Goal: Transaction & Acquisition: Purchase product/service

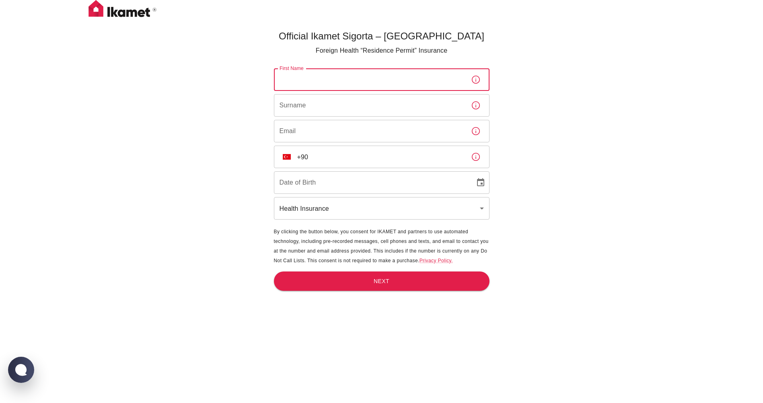
click at [385, 82] on input "First Name" at bounding box center [369, 79] width 191 height 23
type input "Suren"
type input "Grigoryan"
type input "info@eltender.am"
click at [475, 158] on icon "button" at bounding box center [476, 157] width 10 height 10
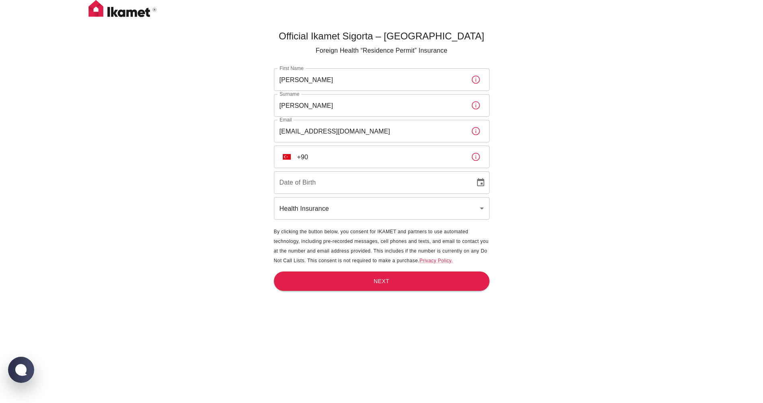
click at [300, 165] on input "+90" at bounding box center [380, 157] width 167 height 23
type input "+"
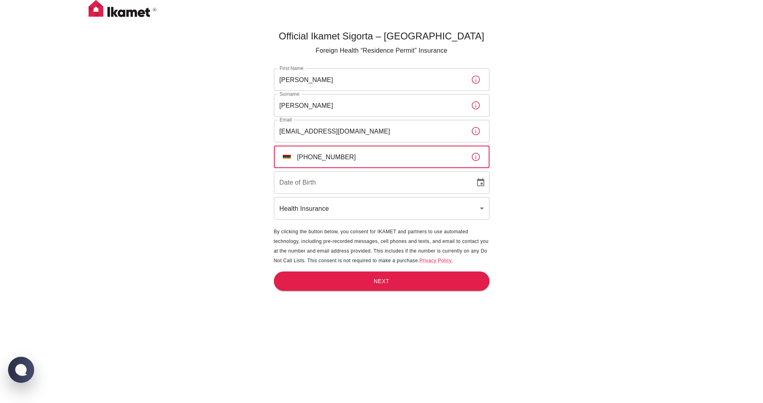
type input "+374 41 355550"
click at [314, 179] on input "DD/MM/YYYY" at bounding box center [372, 182] width 196 height 23
type input "17/MM/YYYY"
drag, startPoint x: 317, startPoint y: 155, endPoint x: 450, endPoint y: 150, distance: 133.3
click at [449, 154] on input "+374 41 355550" at bounding box center [380, 157] width 167 height 23
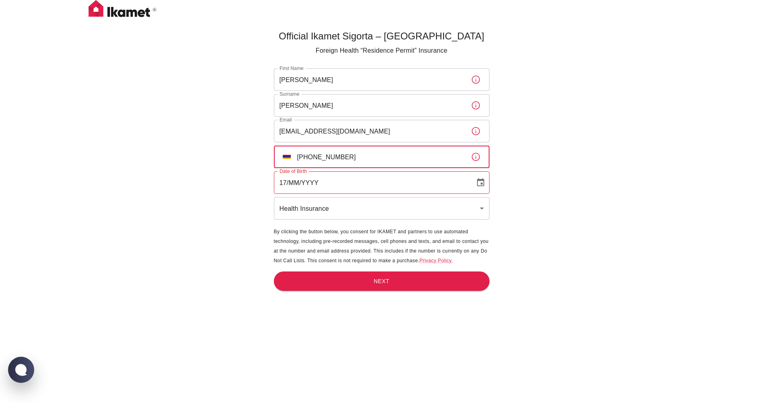
type input "+374 43 545050"
click at [298, 185] on input "17/MM/YYYY" at bounding box center [372, 182] width 196 height 23
type input "17/01/1979"
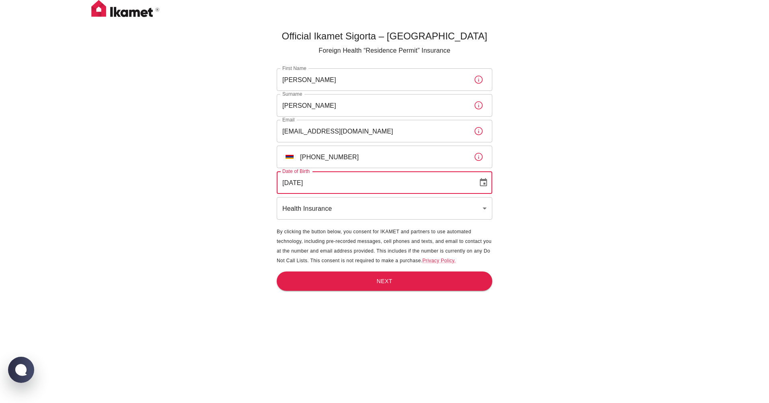
click at [325, 208] on body "Official Ikamet Sigorta – Turkey Foreign Health “Residence Permit” Insurance Fi…" at bounding box center [384, 215] width 769 height 430
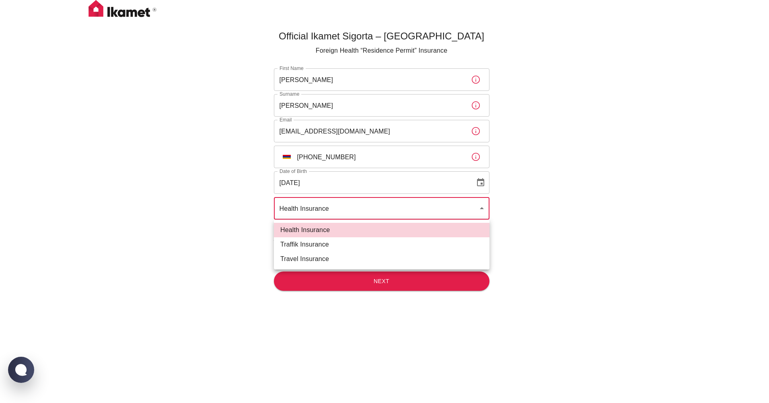
click at [313, 244] on li "Traffik Insurance" at bounding box center [382, 244] width 216 height 14
type input "traffik"
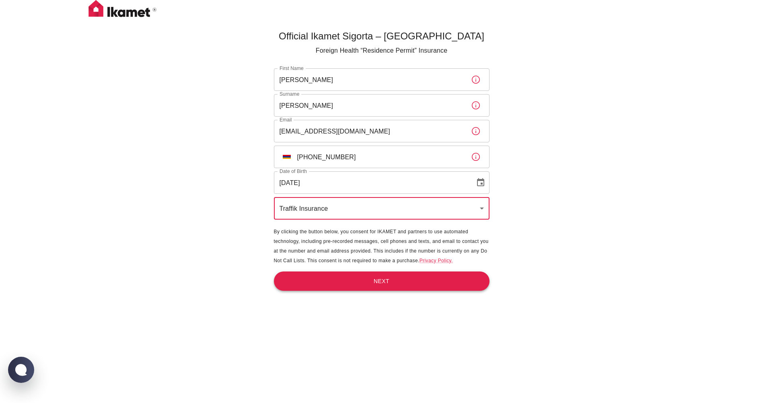
click at [416, 280] on button "Next" at bounding box center [382, 282] width 216 height 20
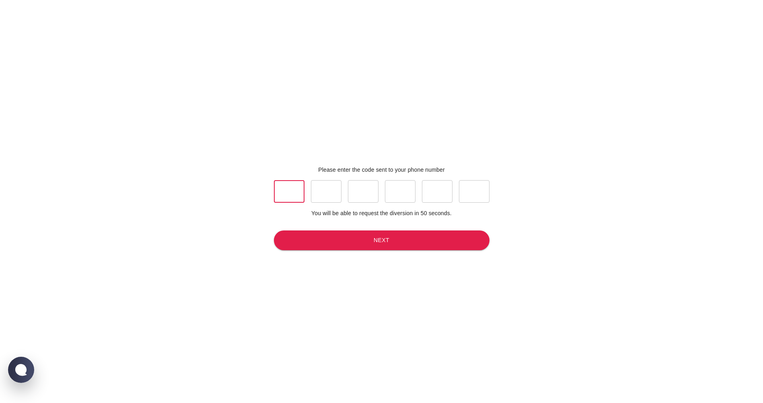
click at [298, 198] on input "text" at bounding box center [289, 191] width 31 height 23
type input "1"
type input "7"
type input "5"
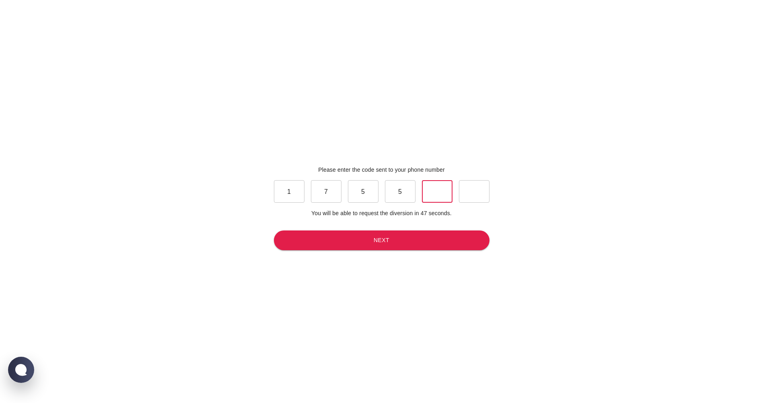
type input "0"
type input "3"
click at [347, 241] on button "Next" at bounding box center [382, 241] width 216 height 20
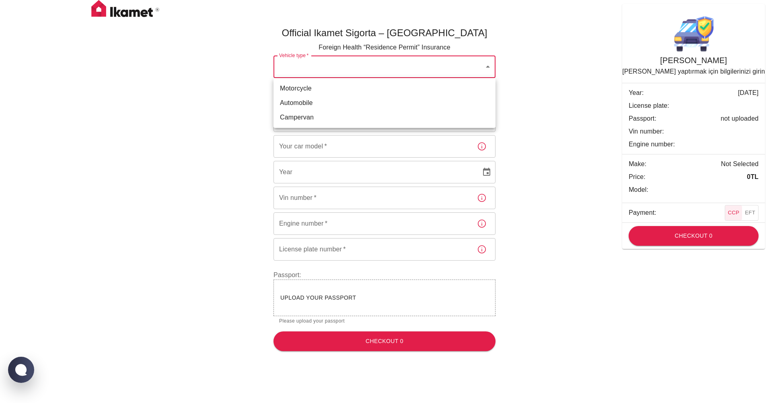
click at [486, 68] on body "Official Ikamet Sigorta – Turkey Foreign Health “Residence Permit” Insurance Ve…" at bounding box center [384, 179] width 769 height 358
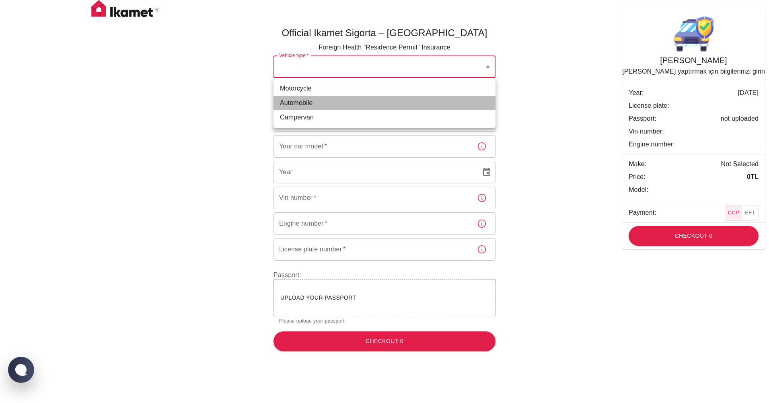
click at [309, 102] on li "Automobile" at bounding box center [385, 103] width 222 height 14
type input "dd656822-4f88-4f02-a9cf-d0a66ee8ec5d"
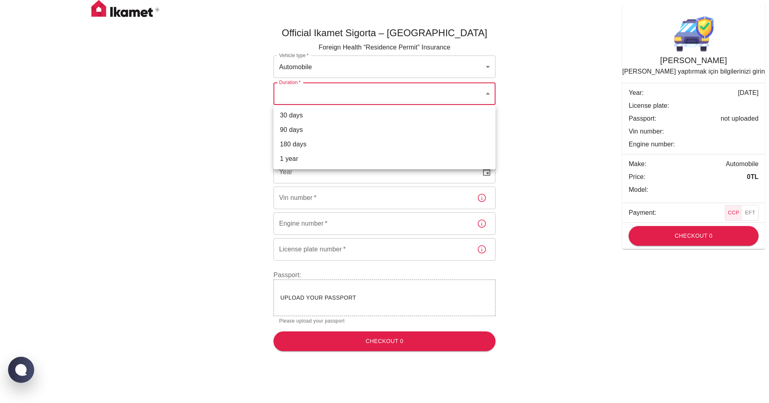
click at [361, 97] on body "Official Ikamet Sigorta – Turkey Foreign Health “Residence Permit” Insurance Ve…" at bounding box center [384, 179] width 769 height 358
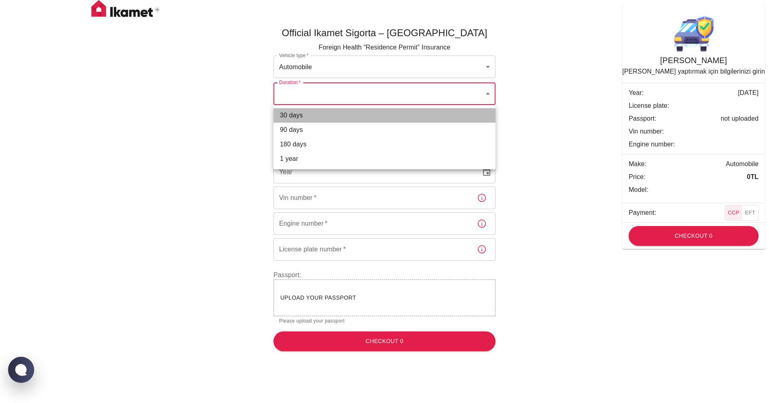
click at [300, 116] on li "30 days" at bounding box center [385, 115] width 222 height 14
type input "ef8e64f1-507e-48df-8632-dedc4ce03c5c"
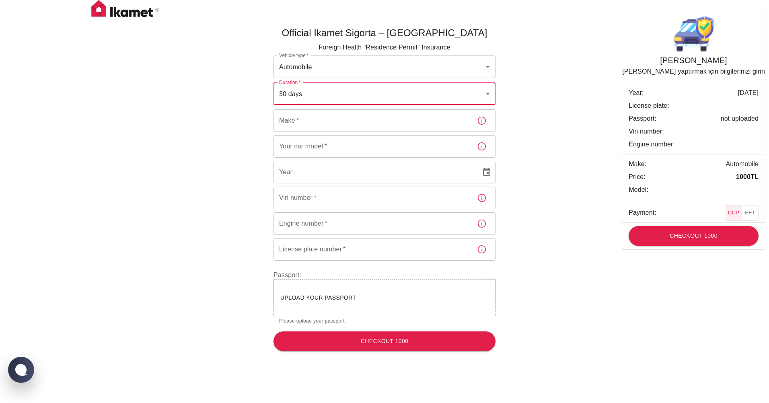
click at [320, 119] on input "Make   *" at bounding box center [372, 120] width 197 height 23
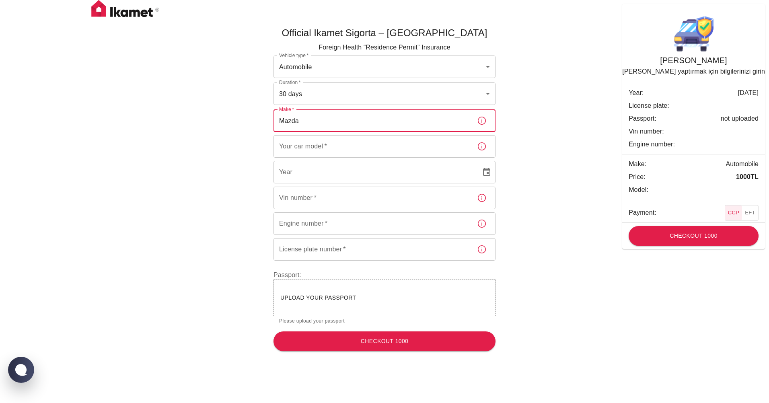
type input "Mazda"
click at [300, 150] on input "Your car model   *" at bounding box center [372, 146] width 197 height 23
click at [481, 145] on icon "button" at bounding box center [482, 147] width 10 height 10
click at [341, 146] on input "Your car model   *" at bounding box center [372, 146] width 197 height 23
click at [484, 144] on icon "button" at bounding box center [482, 147] width 10 height 10
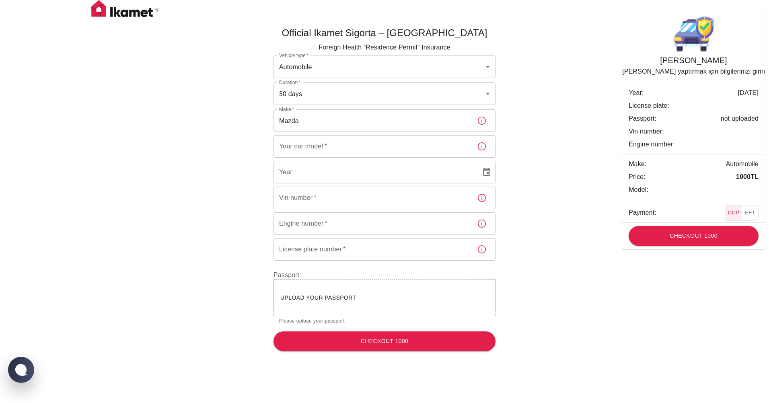
click at [484, 119] on icon "button" at bounding box center [482, 121] width 10 height 10
click at [310, 142] on div "Your car model   * Your car model   *" at bounding box center [385, 146] width 222 height 23
type input "6"
click at [319, 182] on input "YYYY" at bounding box center [375, 172] width 202 height 23
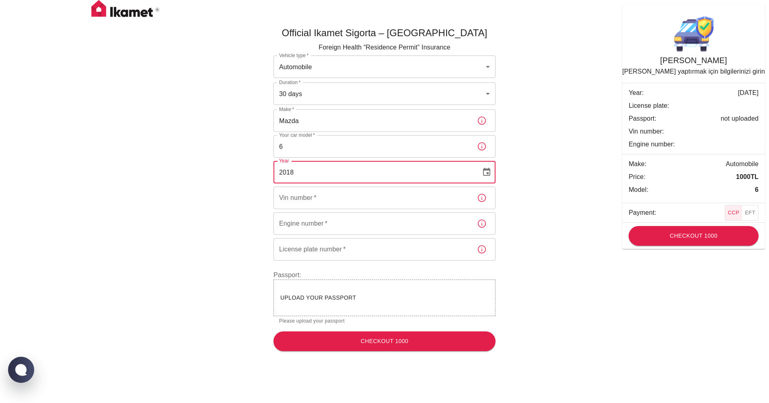
type input "2018"
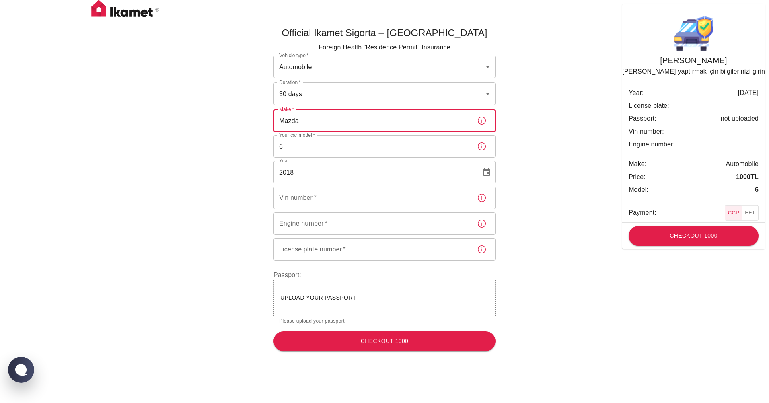
drag, startPoint x: 280, startPoint y: 119, endPoint x: 324, endPoint y: 119, distance: 44.7
click at [324, 119] on input "Mazda" at bounding box center [372, 120] width 197 height 23
click at [278, 144] on input "6" at bounding box center [372, 146] width 197 height 23
paste input "Mazda"
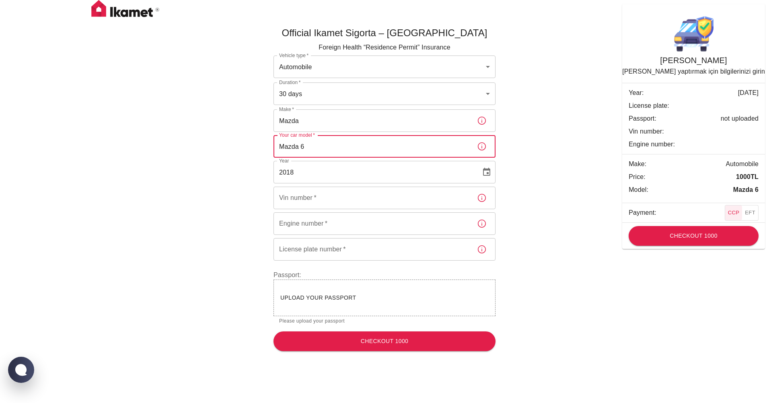
type input "Mazda 6"
click at [292, 198] on input "Vin number   *" at bounding box center [372, 198] width 197 height 23
click at [323, 198] on input "Vin number   *" at bounding box center [372, 198] width 197 height 23
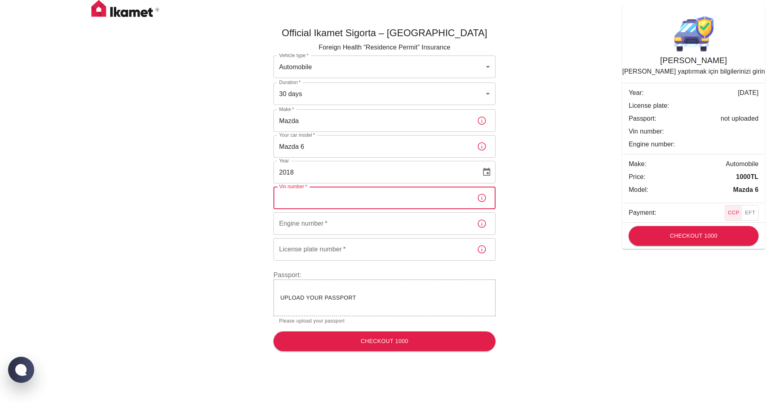
paste input "JM1GL1VM0J1332250"
type input "JM1GL1VM0J1332250"
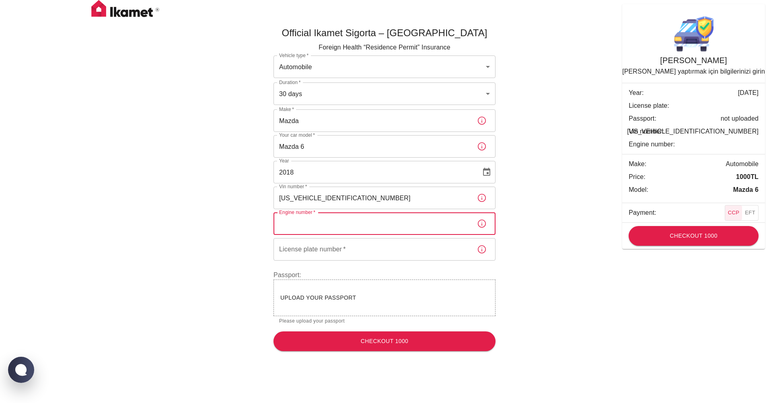
click at [318, 226] on input "Engine number   *" at bounding box center [372, 223] width 197 height 23
click at [334, 224] on input "Engine number   *" at bounding box center [372, 223] width 197 height 23
click at [312, 249] on div "License plate number   * License plate number   *" at bounding box center [385, 249] width 222 height 23
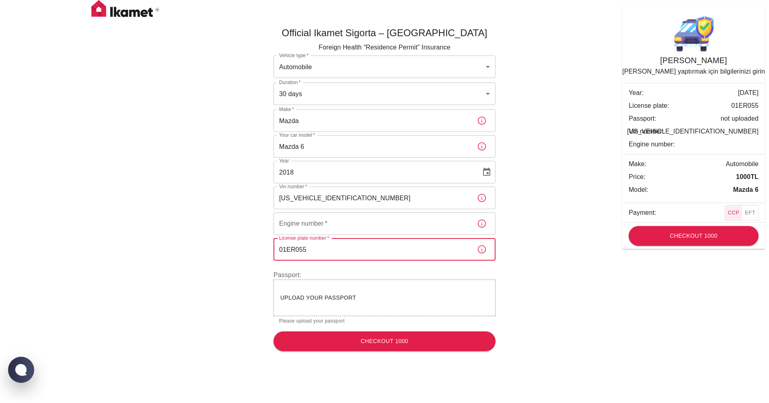
type input "01ER055"
click at [392, 234] on input "Engine number   *" at bounding box center [372, 223] width 197 height 23
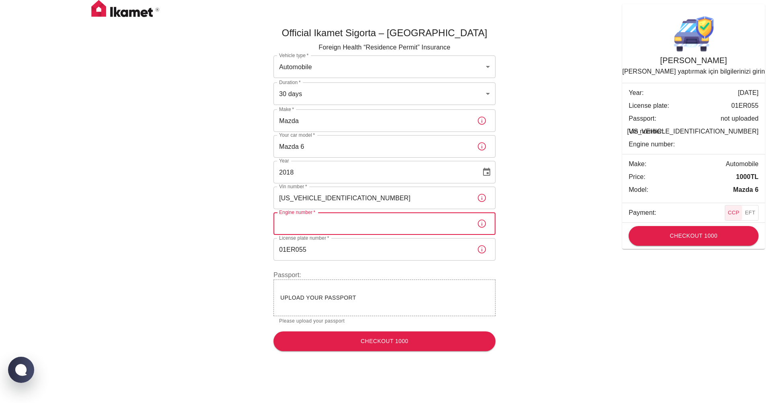
click at [350, 226] on input "Engine number   *" at bounding box center [372, 223] width 197 height 23
click at [360, 225] on input "Engine number   *" at bounding box center [372, 223] width 197 height 23
click at [387, 292] on div "Upload your passport" at bounding box center [385, 298] width 222 height 37
click at [486, 221] on icon "button" at bounding box center [482, 224] width 10 height 10
click at [313, 307] on div "Upload your passport" at bounding box center [385, 298] width 222 height 37
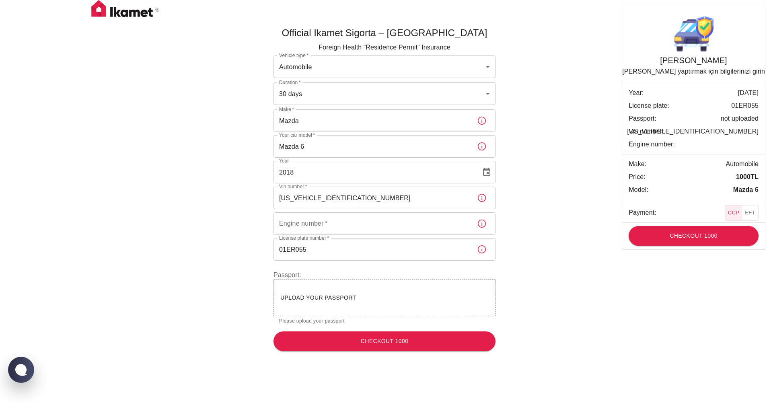
click at [327, 299] on span "Upload your passport" at bounding box center [318, 297] width 76 height 6
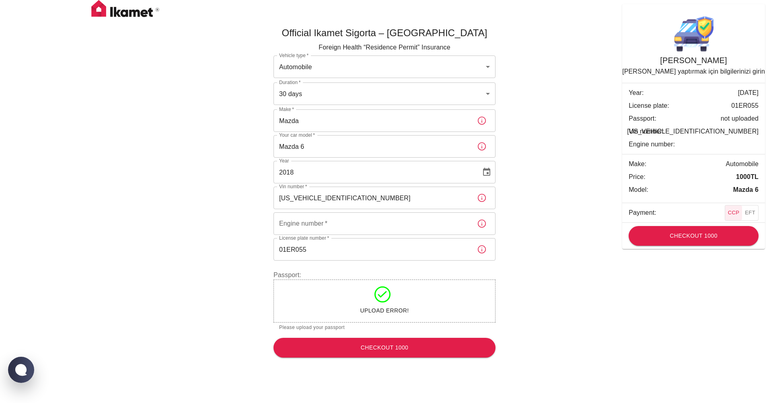
click at [385, 297] on icon at bounding box center [383, 294] width 16 height 16
click at [381, 299] on icon at bounding box center [383, 294] width 16 height 16
click at [342, 310] on div "Upload Error!" at bounding box center [385, 301] width 222 height 43
click at [290, 280] on div "Upload Error!" at bounding box center [385, 301] width 222 height 43
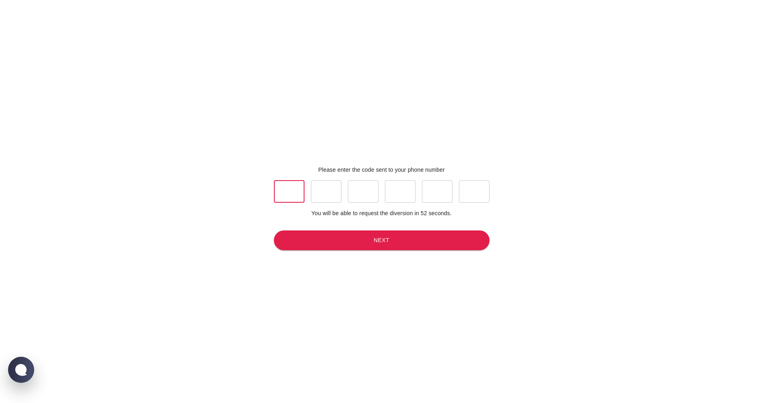
click at [289, 197] on input "text" at bounding box center [289, 191] width 31 height 23
type input "1"
type input "7"
type input "5"
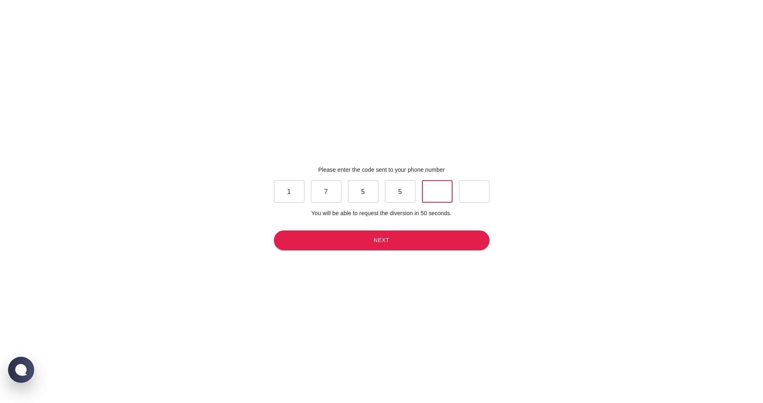
type input "0"
type input "3"
click at [352, 245] on button "Next" at bounding box center [382, 241] width 216 height 20
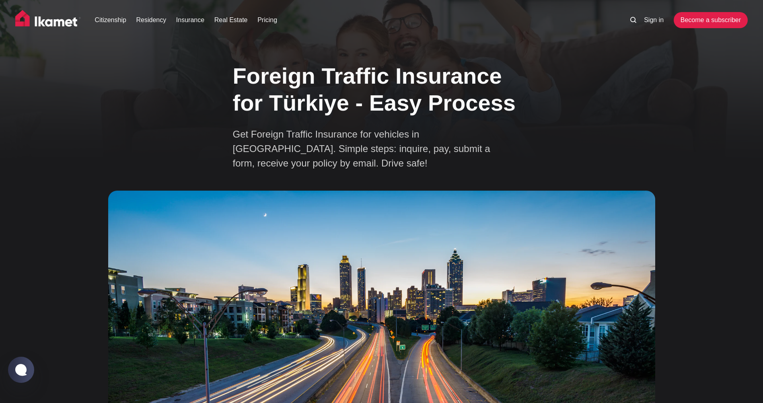
click at [315, 256] on img at bounding box center [381, 348] width 547 height 315
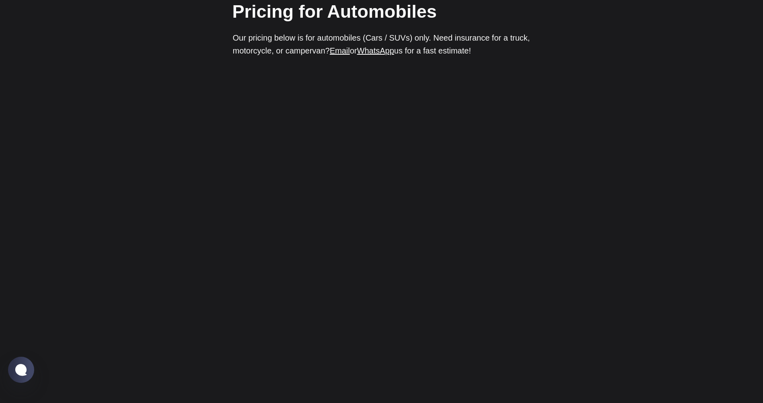
scroll to position [1046, 0]
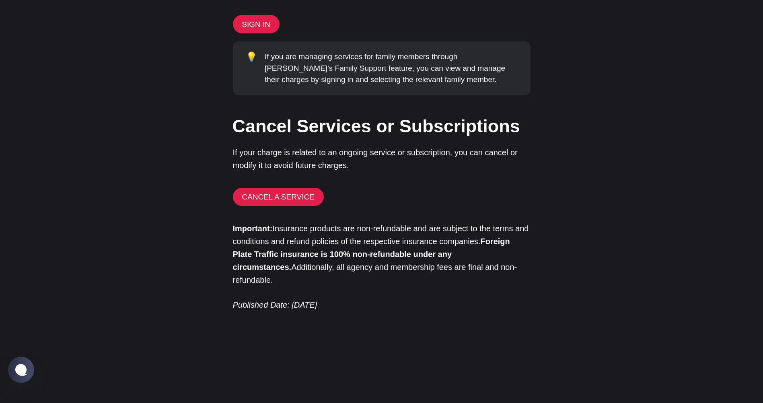
scroll to position [362, 0]
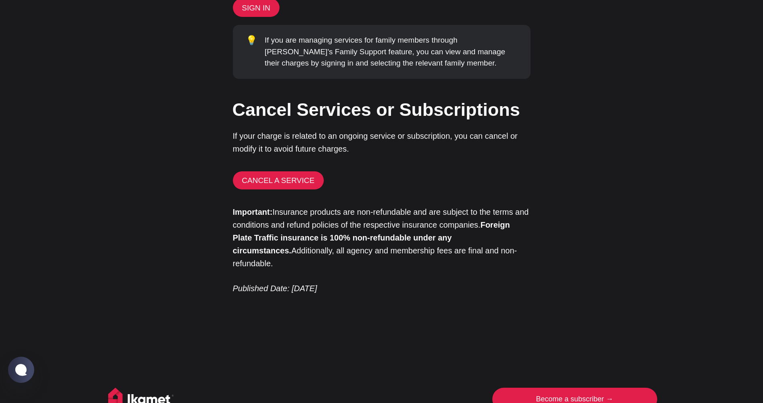
click at [562, 388] on link "Become a subscriber →" at bounding box center [574, 399] width 161 height 23
